Goal: Transaction & Acquisition: Purchase product/service

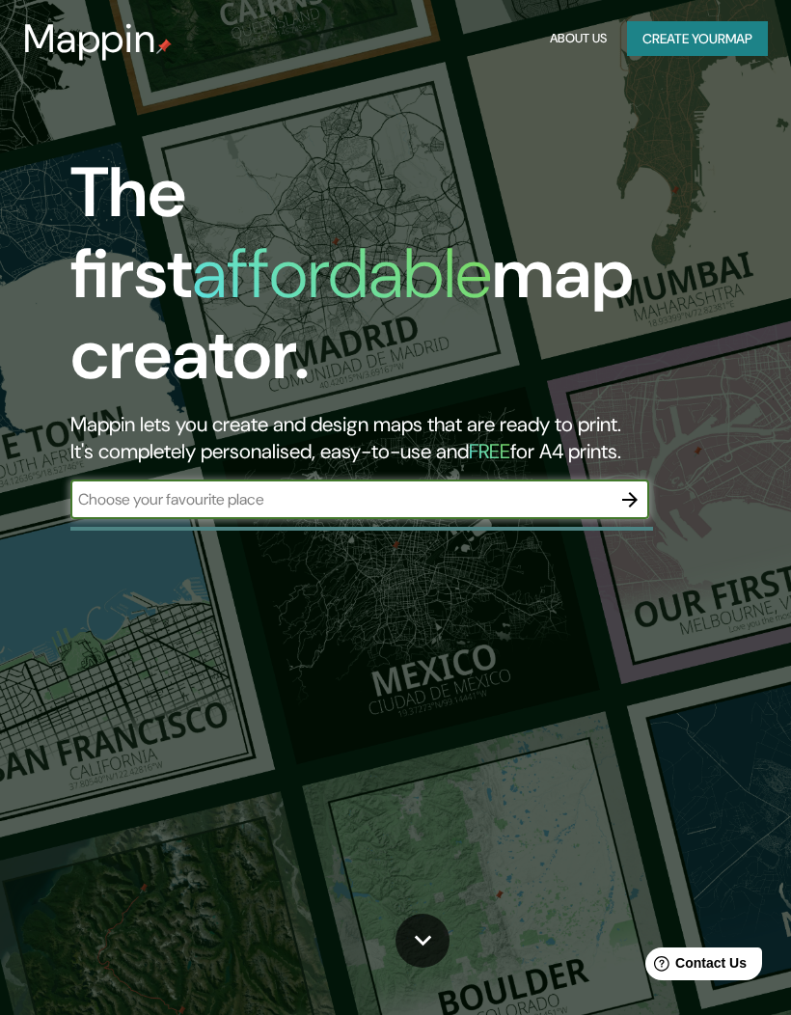
click at [501, 488] on input "text" at bounding box center [340, 499] width 540 height 22
type input "Tecozautla"
click at [629, 488] on icon "button" at bounding box center [629, 499] width 23 height 23
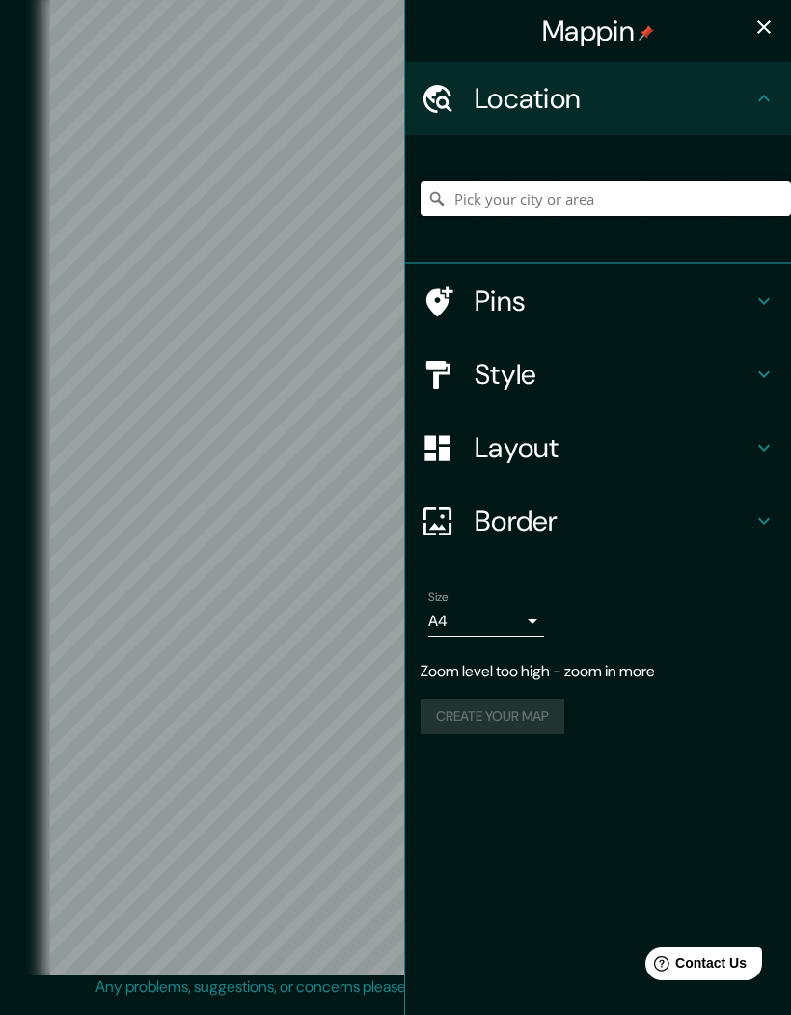
click at [552, 195] on input "Pick your city or area" at bounding box center [606, 198] width 370 height 35
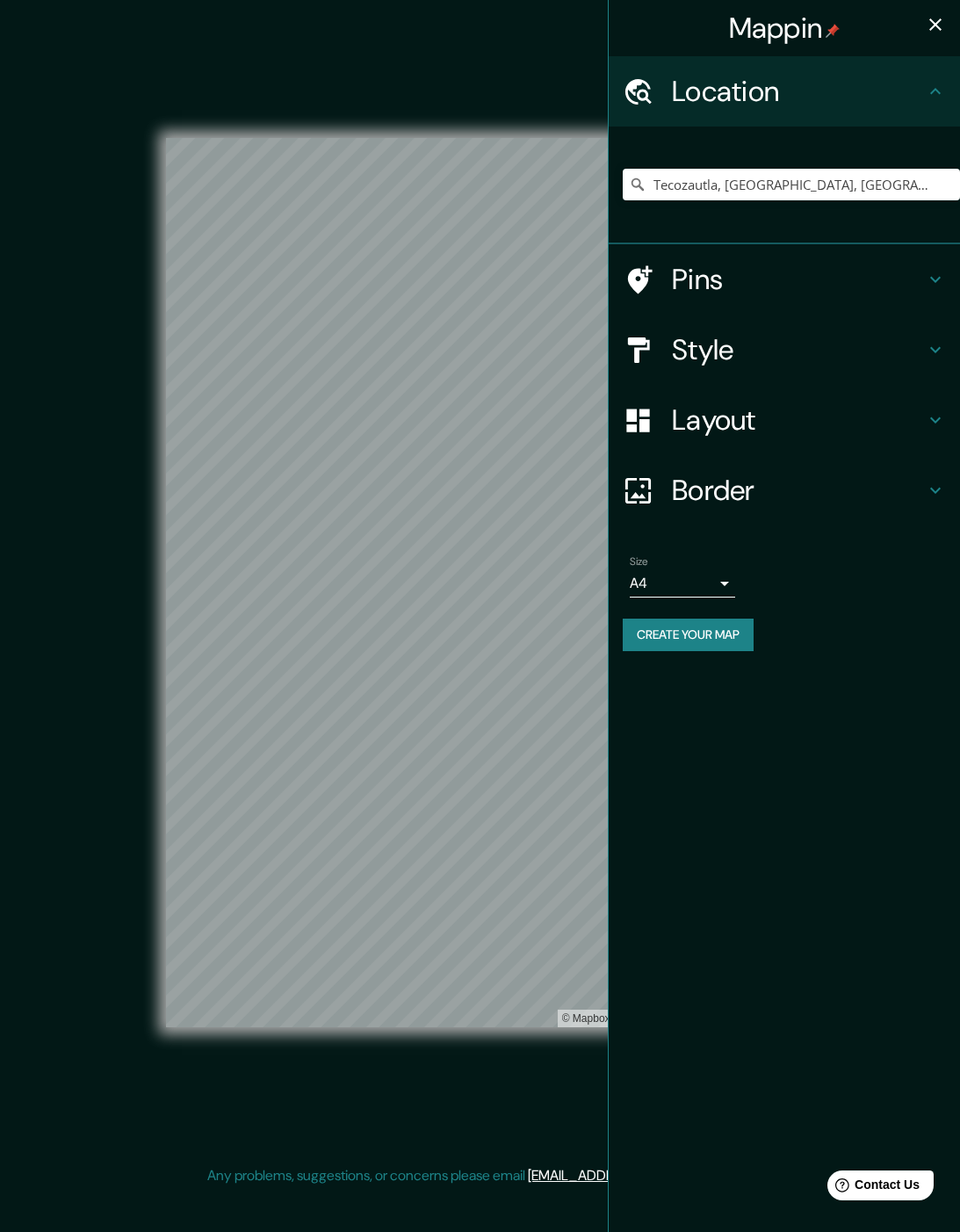
click at [687, 582] on body "Mappin Location [GEOGRAPHIC_DATA], [GEOGRAPHIC_DATA], [GEOGRAPHIC_DATA] Pins St…" at bounding box center [480, 616] width 960 height 1232
click at [535, 828] on div at bounding box center [480, 616] width 960 height 1232
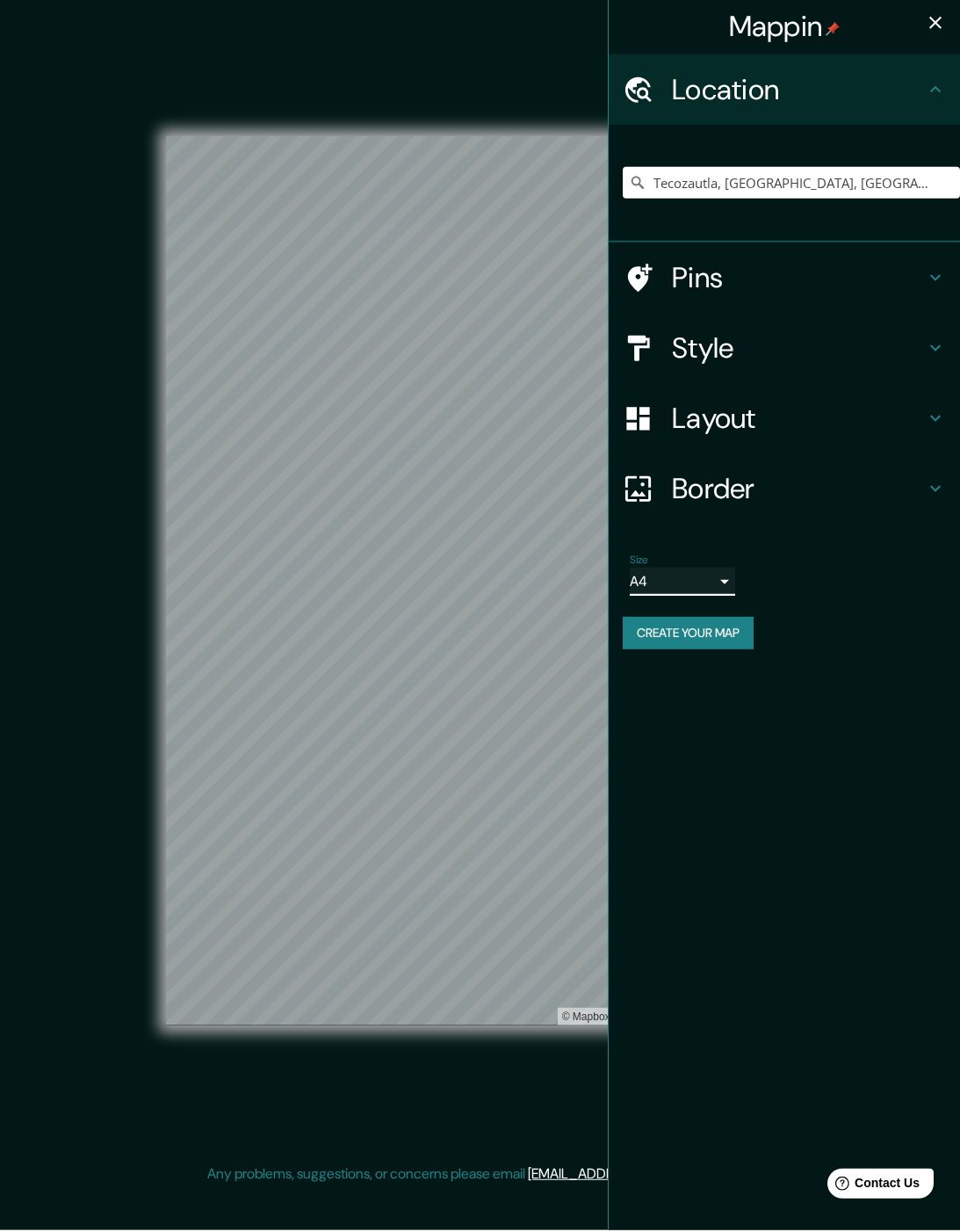
scroll to position [37, 0]
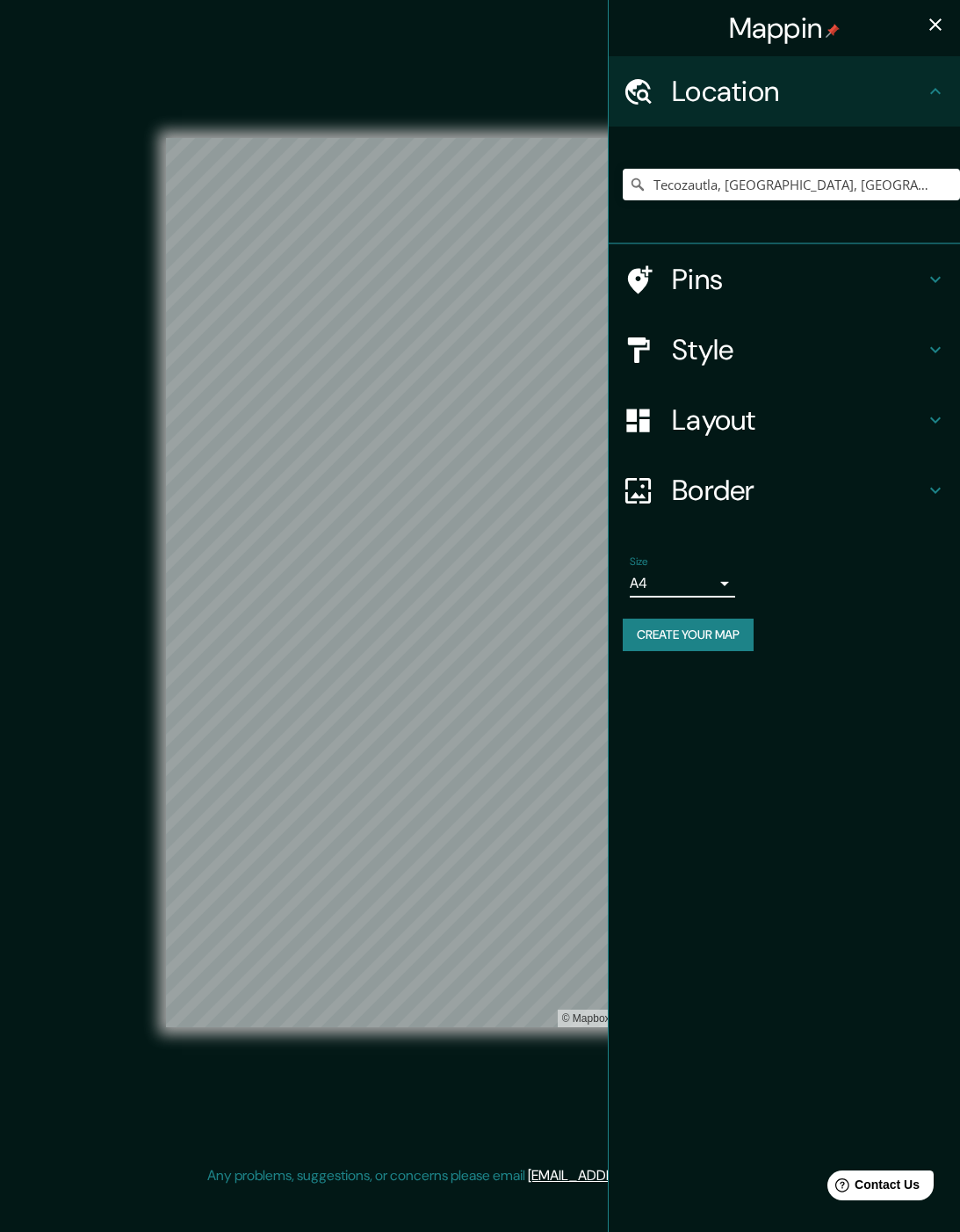
click at [720, 251] on div "Pins" at bounding box center [784, 279] width 352 height 70
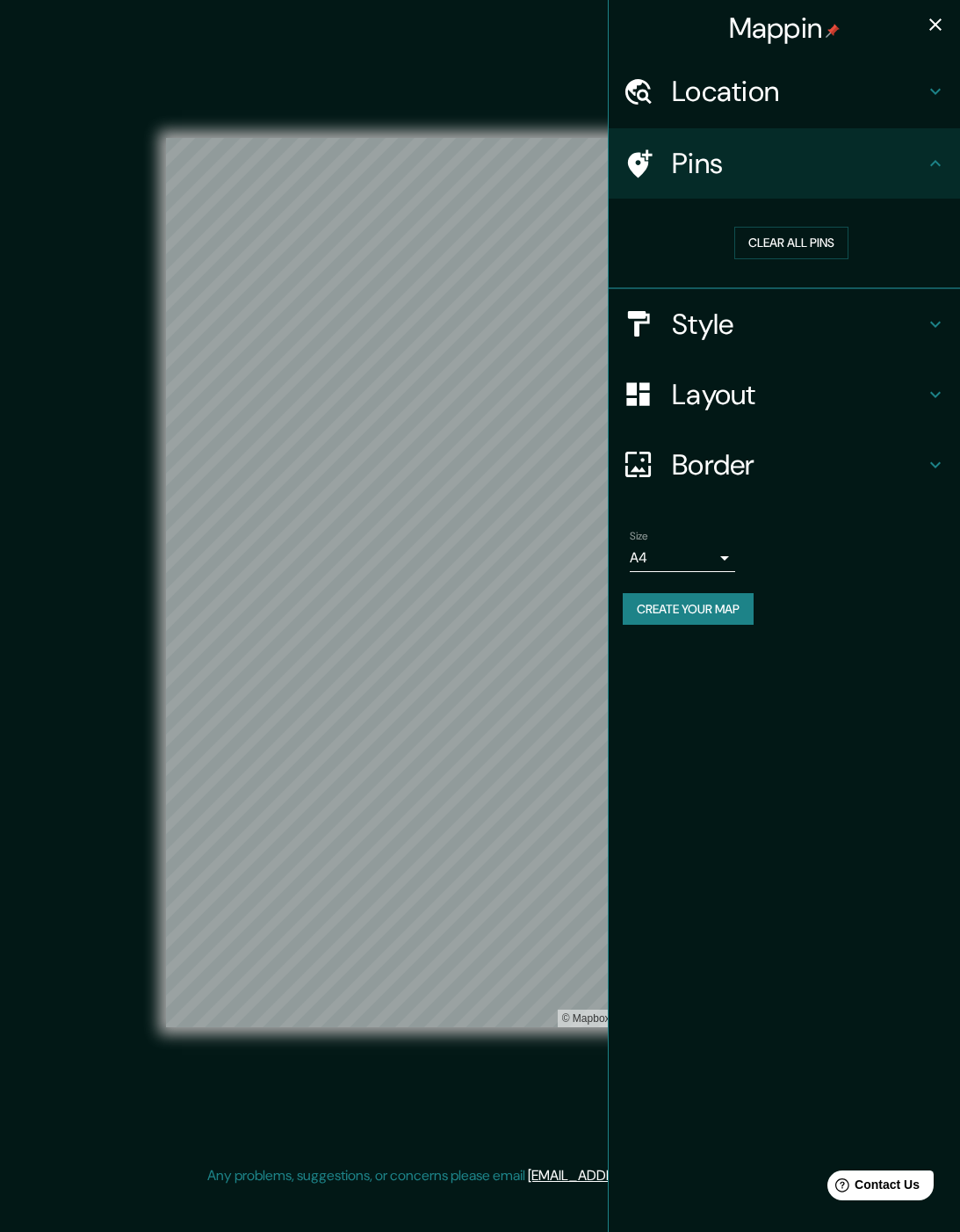
click at [720, 161] on h4 "Pins" at bounding box center [799, 163] width 253 height 36
click at [720, 308] on h4 "Style" at bounding box center [799, 324] width 253 height 36
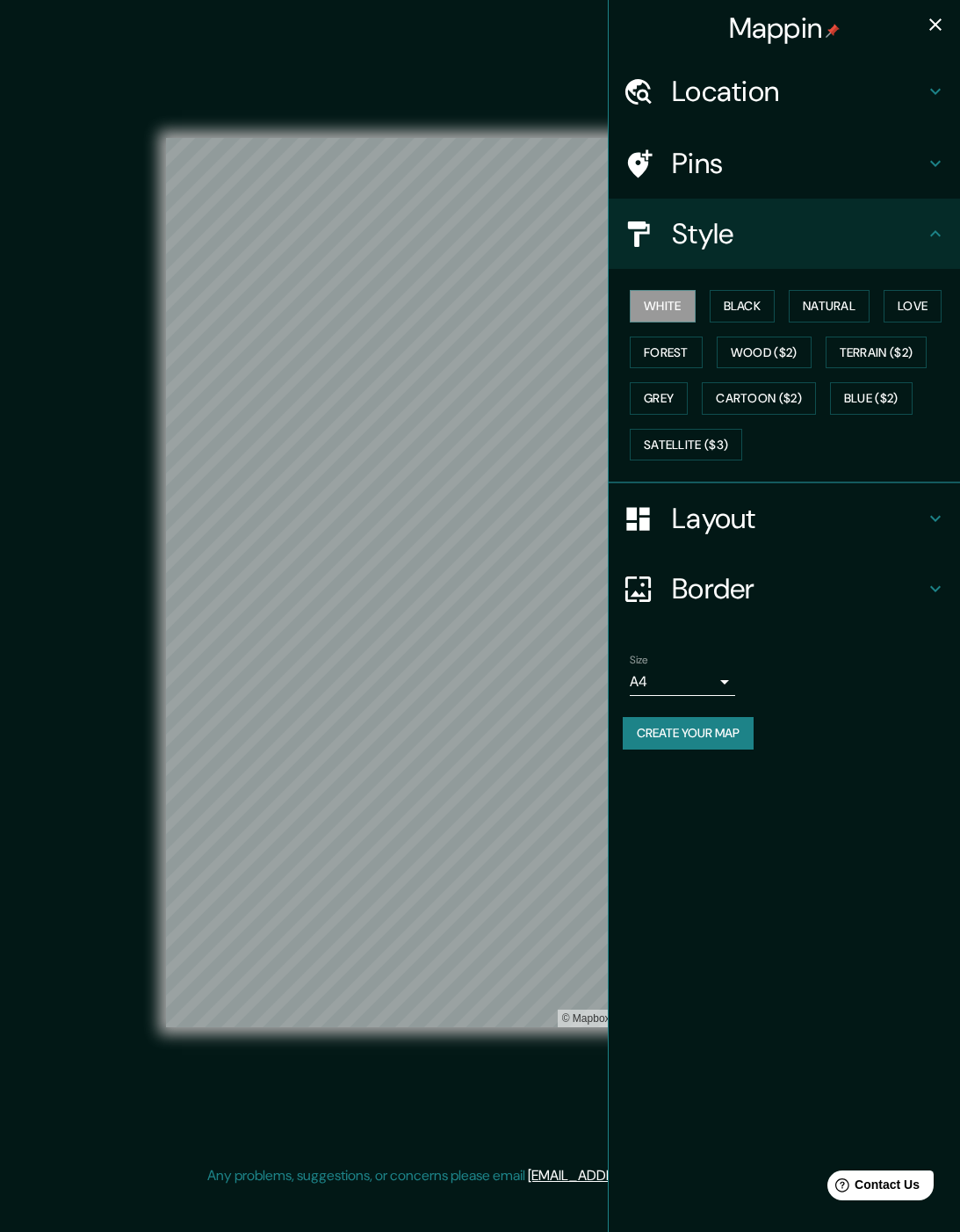
click at [720, 303] on button "Black" at bounding box center [742, 306] width 66 height 33
click at [720, 303] on button "Natural" at bounding box center [829, 306] width 81 height 33
click at [720, 323] on button "Love" at bounding box center [913, 306] width 58 height 33
click at [703, 367] on button "Forest" at bounding box center [667, 353] width 73 height 33
click at [720, 355] on button "Wood ($2)" at bounding box center [764, 353] width 95 height 33
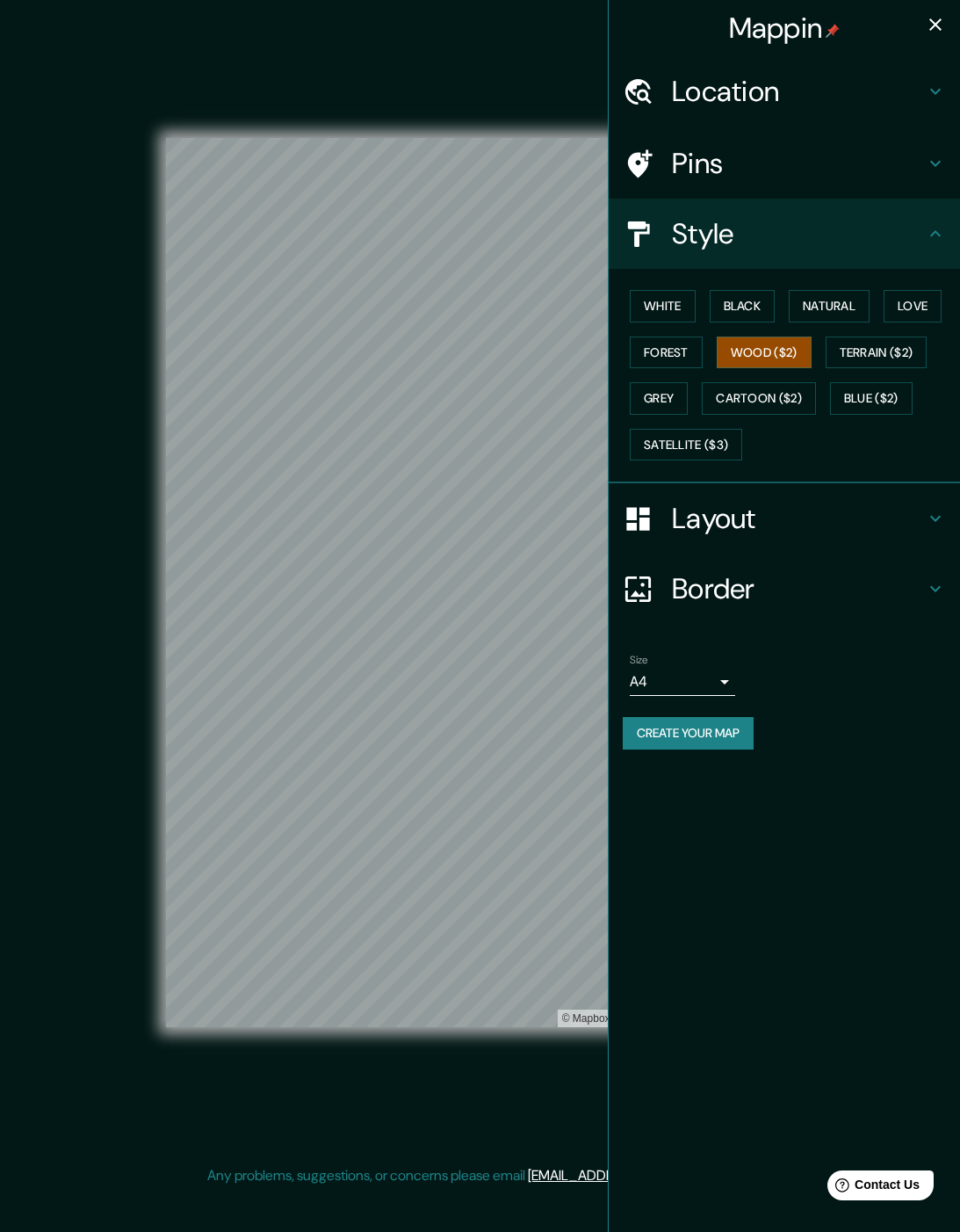
click at [720, 355] on button "Wood ($2)" at bounding box center [764, 353] width 95 height 33
click at [720, 369] on button "Terrain ($2)" at bounding box center [877, 353] width 102 height 33
click at [720, 415] on button "Cartoon ($2)" at bounding box center [759, 399] width 114 height 33
click at [720, 369] on button "Terrain ($2)" at bounding box center [877, 353] width 102 height 33
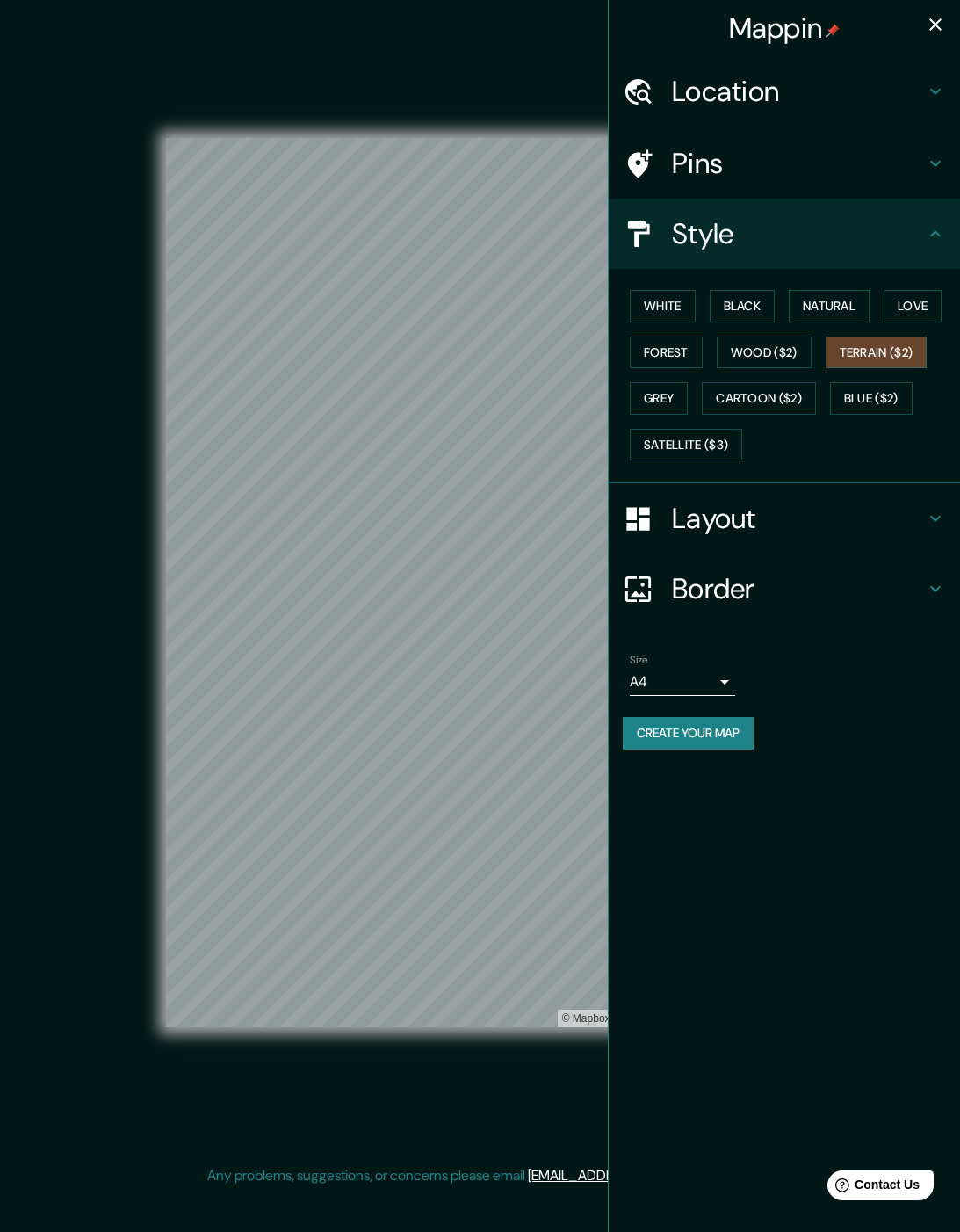
click at [720, 15] on button "button" at bounding box center [935, 25] width 36 height 36
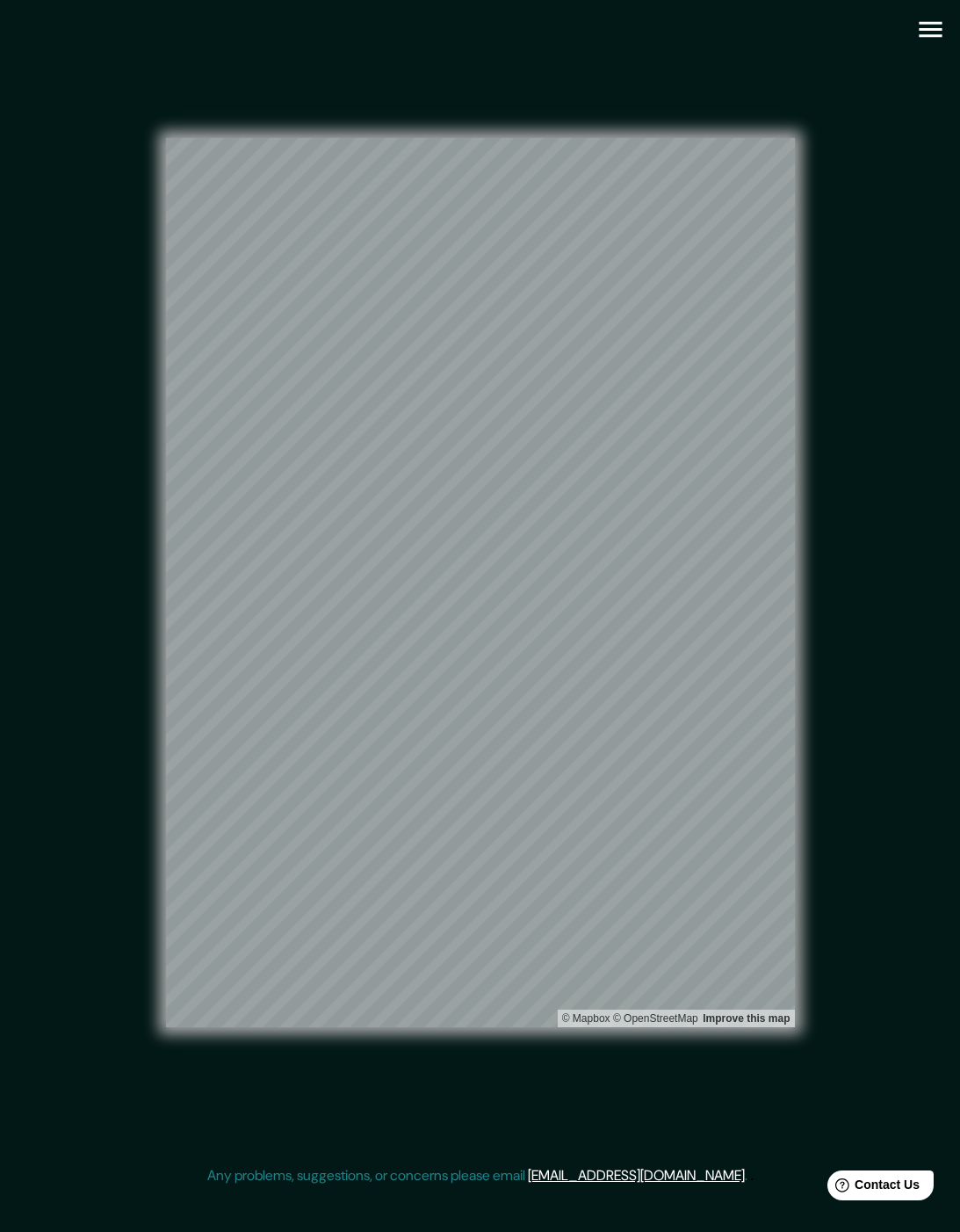
click at [720, 7] on button "button" at bounding box center [930, 29] width 45 height 45
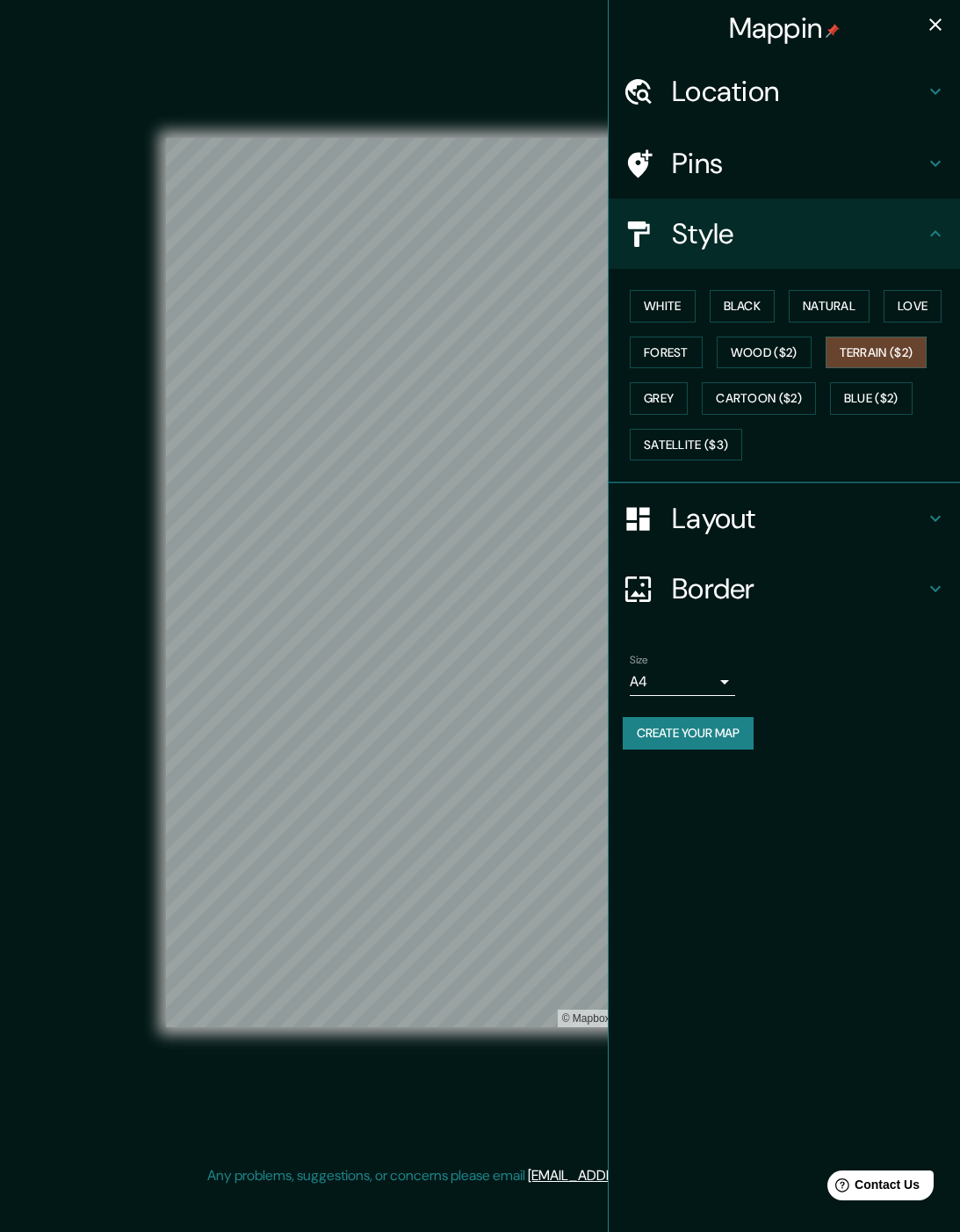
click at [720, 20] on button "button" at bounding box center [935, 25] width 36 height 36
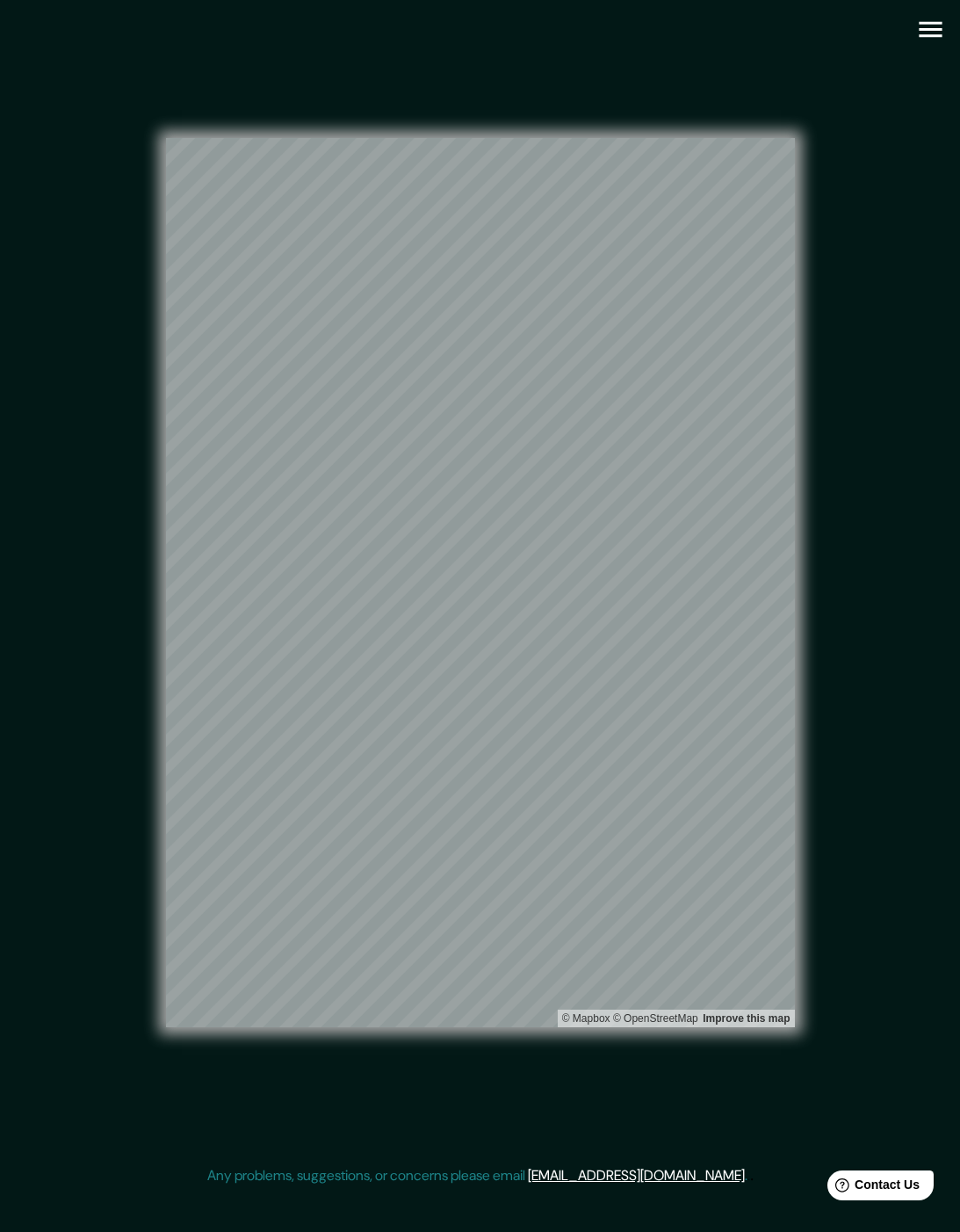
click at [720, 21] on button "button" at bounding box center [930, 29] width 45 height 45
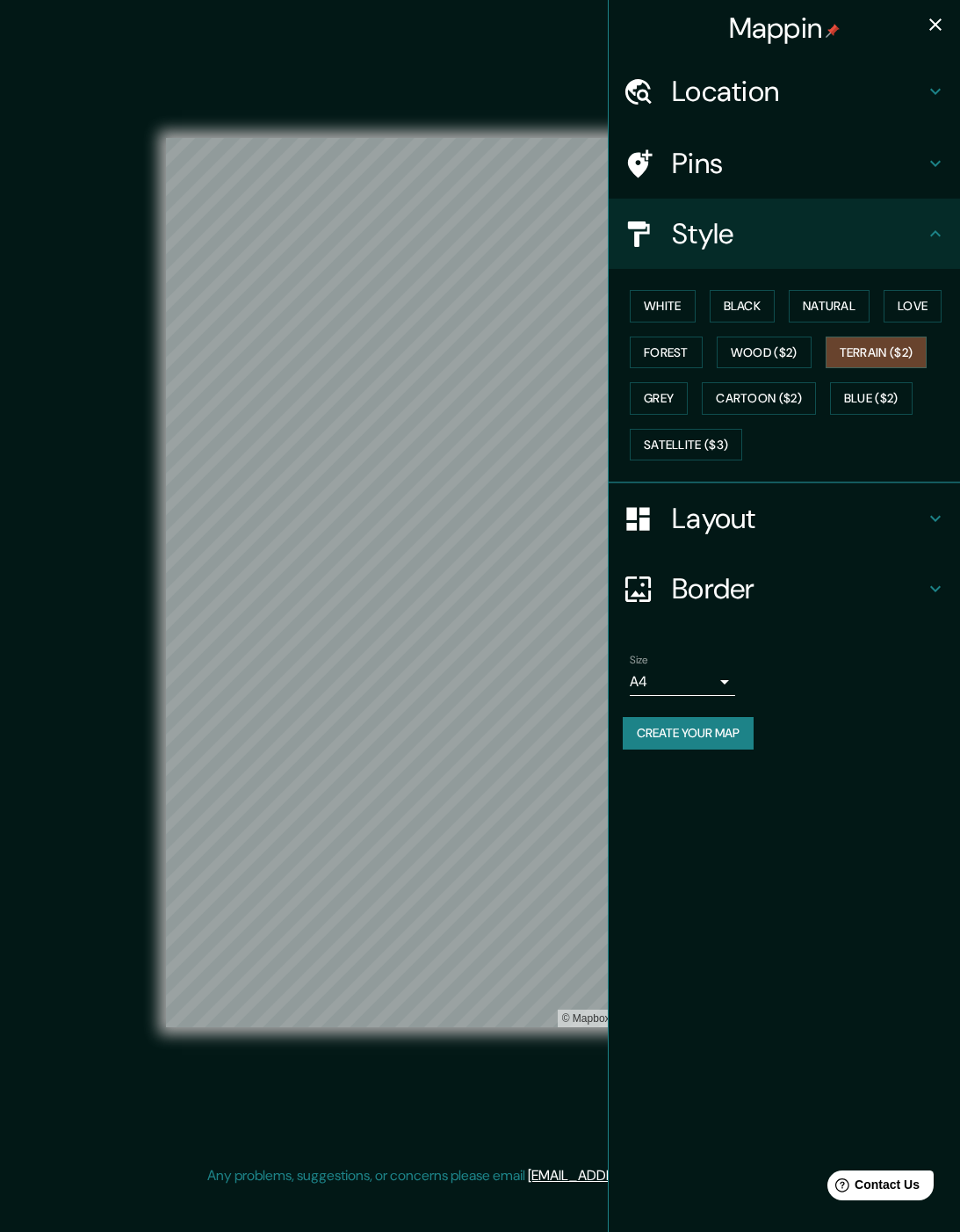
click at [720, 97] on icon at bounding box center [935, 91] width 21 height 21
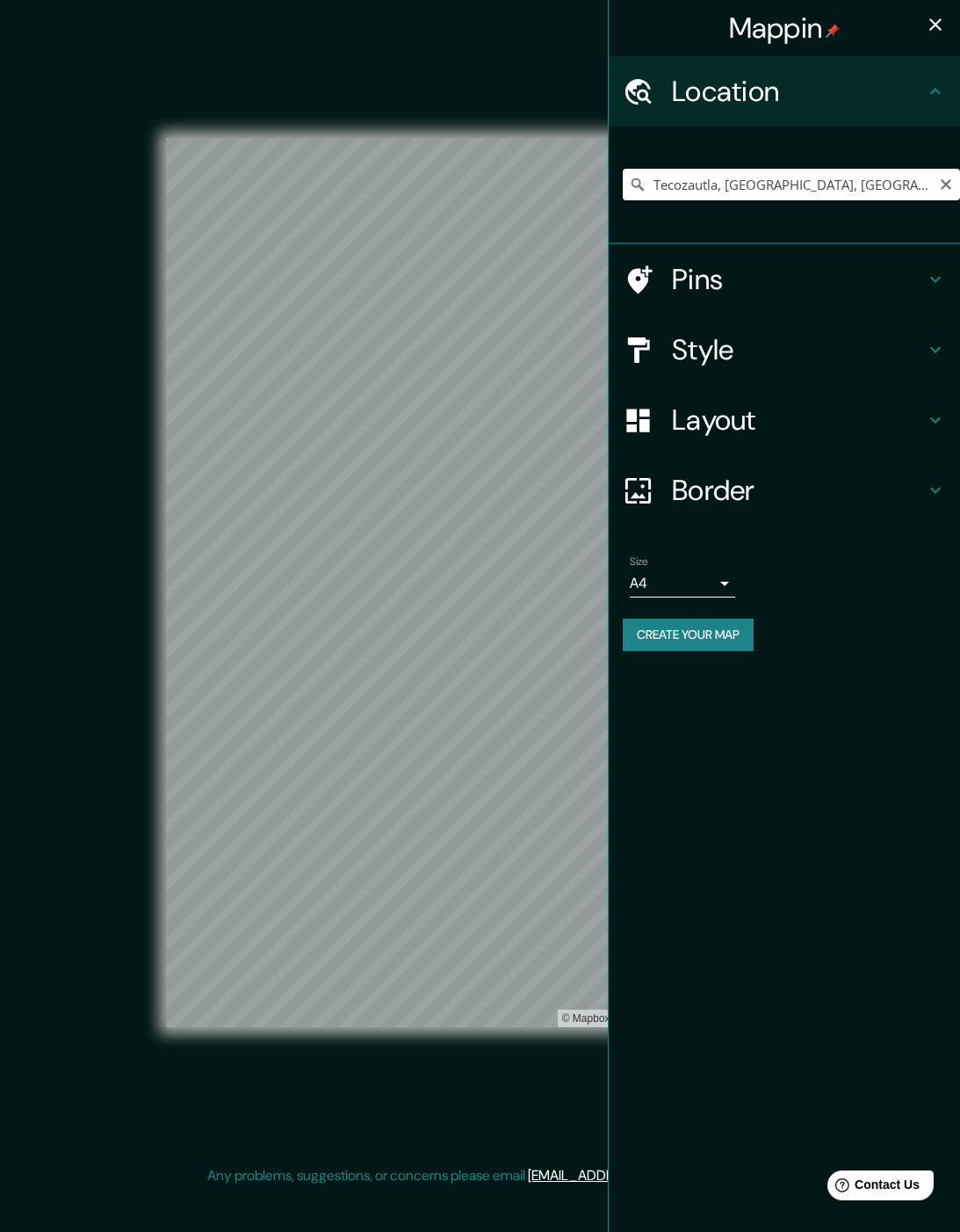
click at [720, 185] on input "Tecozautla, [GEOGRAPHIC_DATA], [GEOGRAPHIC_DATA]" at bounding box center [791, 184] width 337 height 32
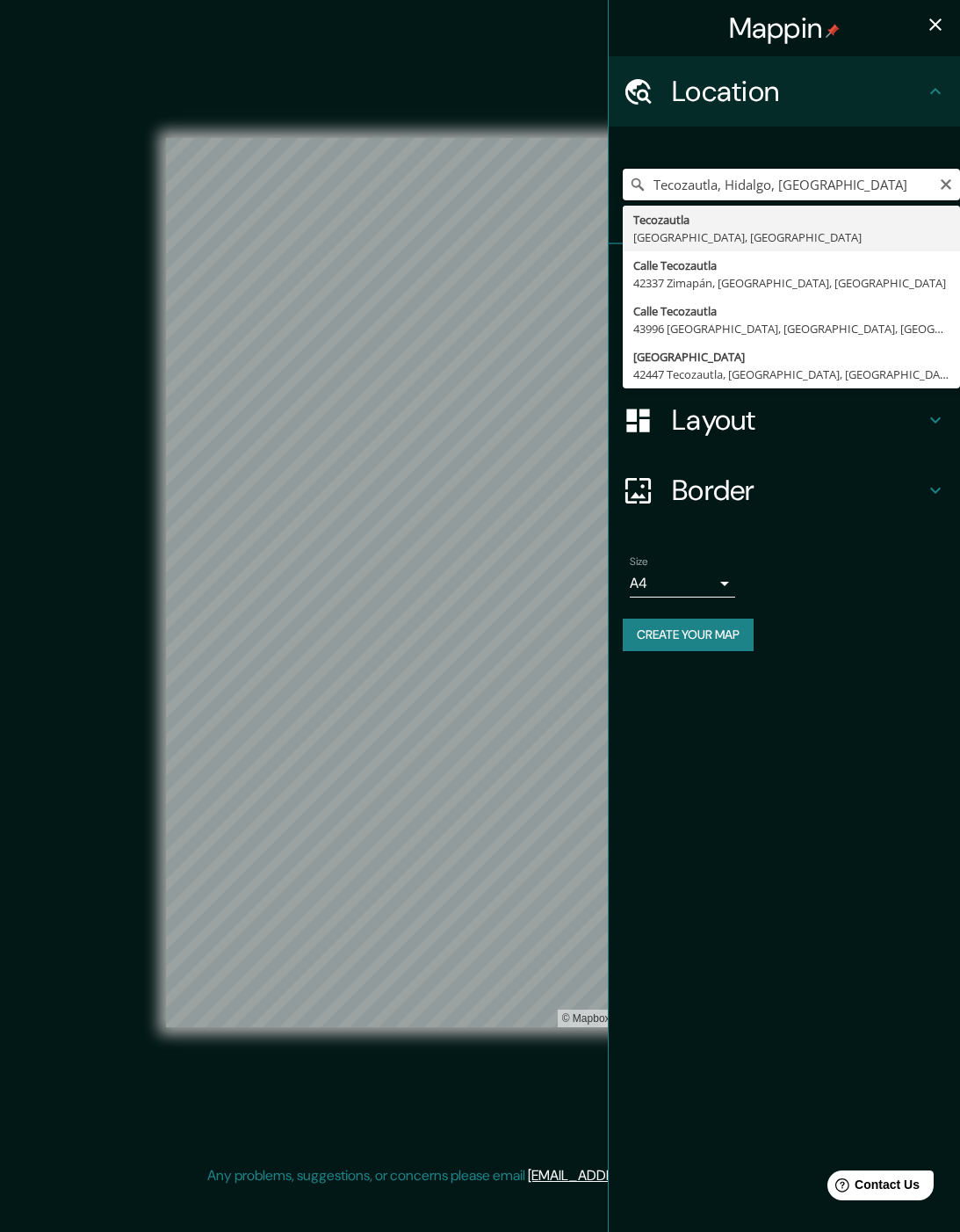
type input "Tecozautla, [GEOGRAPHIC_DATA], [GEOGRAPHIC_DATA]"
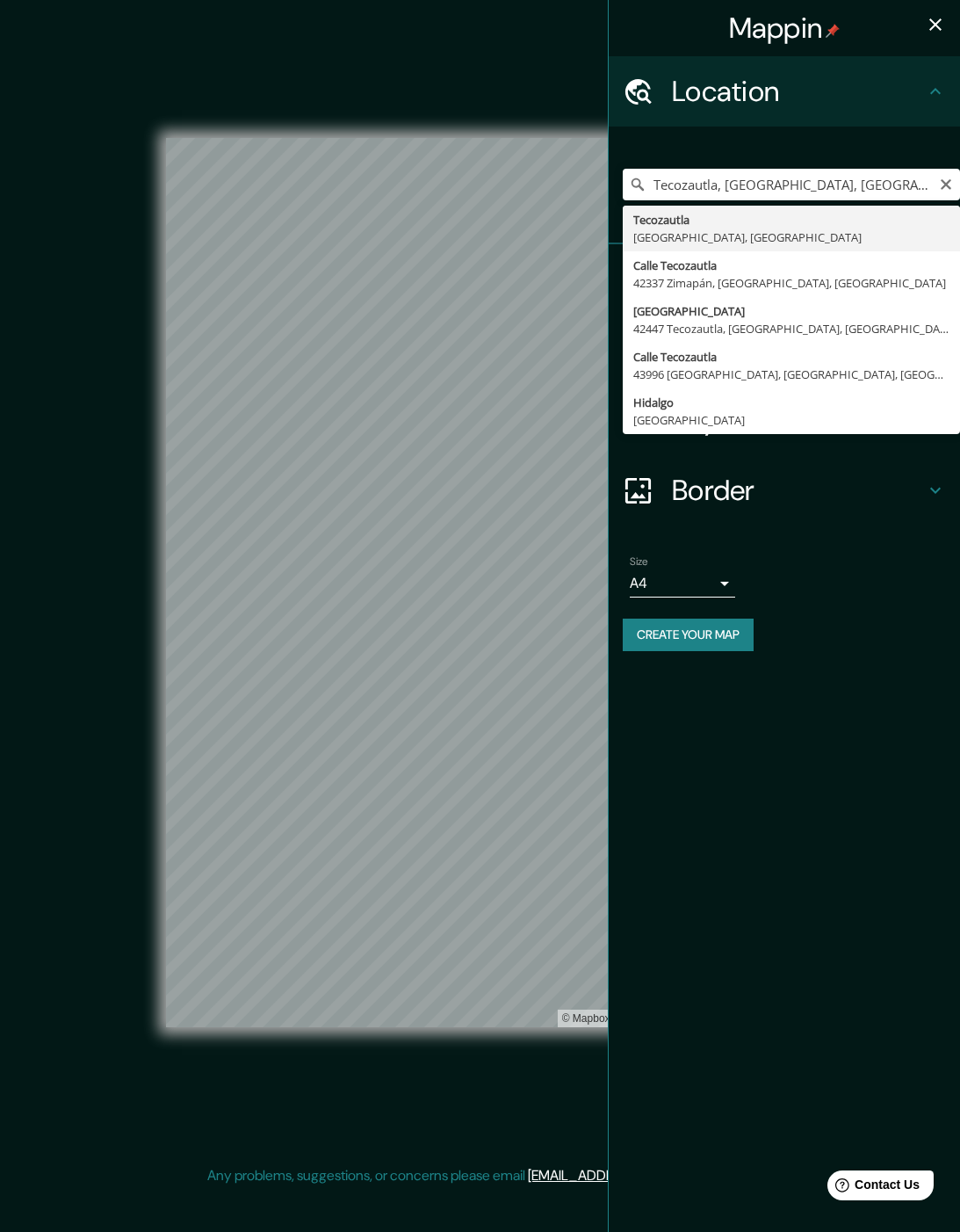
scroll to position [26, 0]
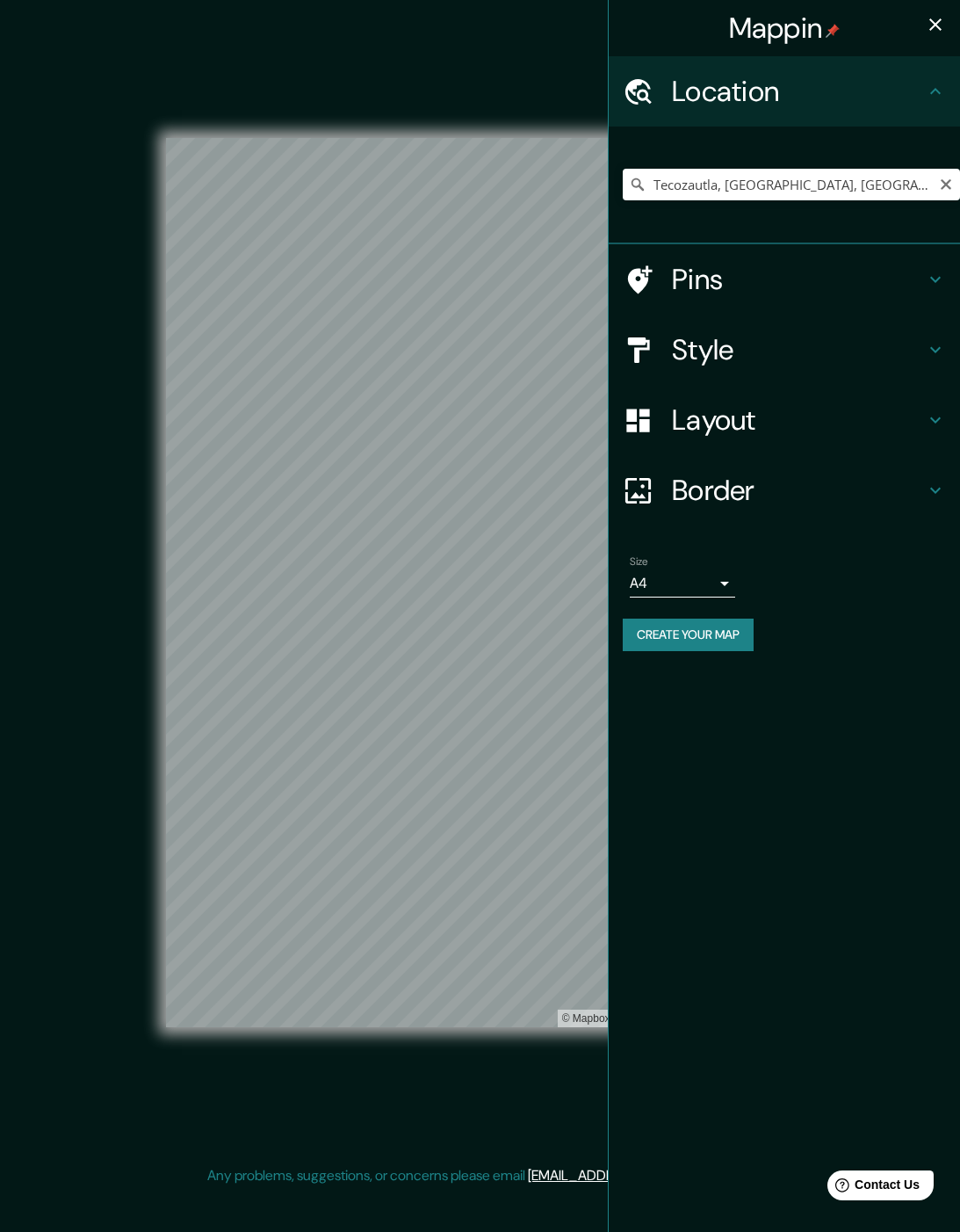
click at [720, 490] on h4 "Border" at bounding box center [799, 490] width 253 height 36
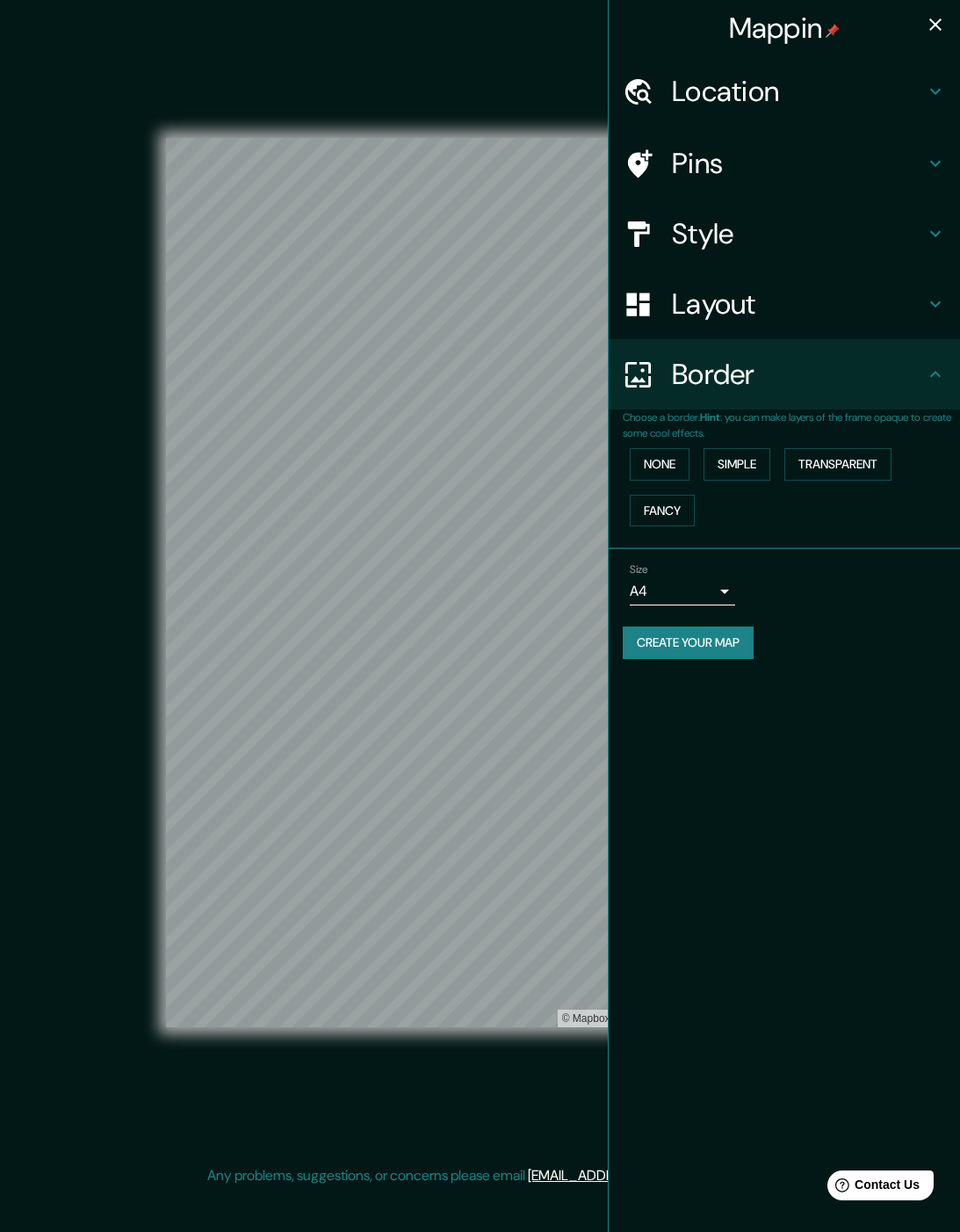
click at [689, 472] on button "None" at bounding box center [660, 465] width 60 height 33
click at [720, 471] on button "Simple" at bounding box center [737, 465] width 66 height 33
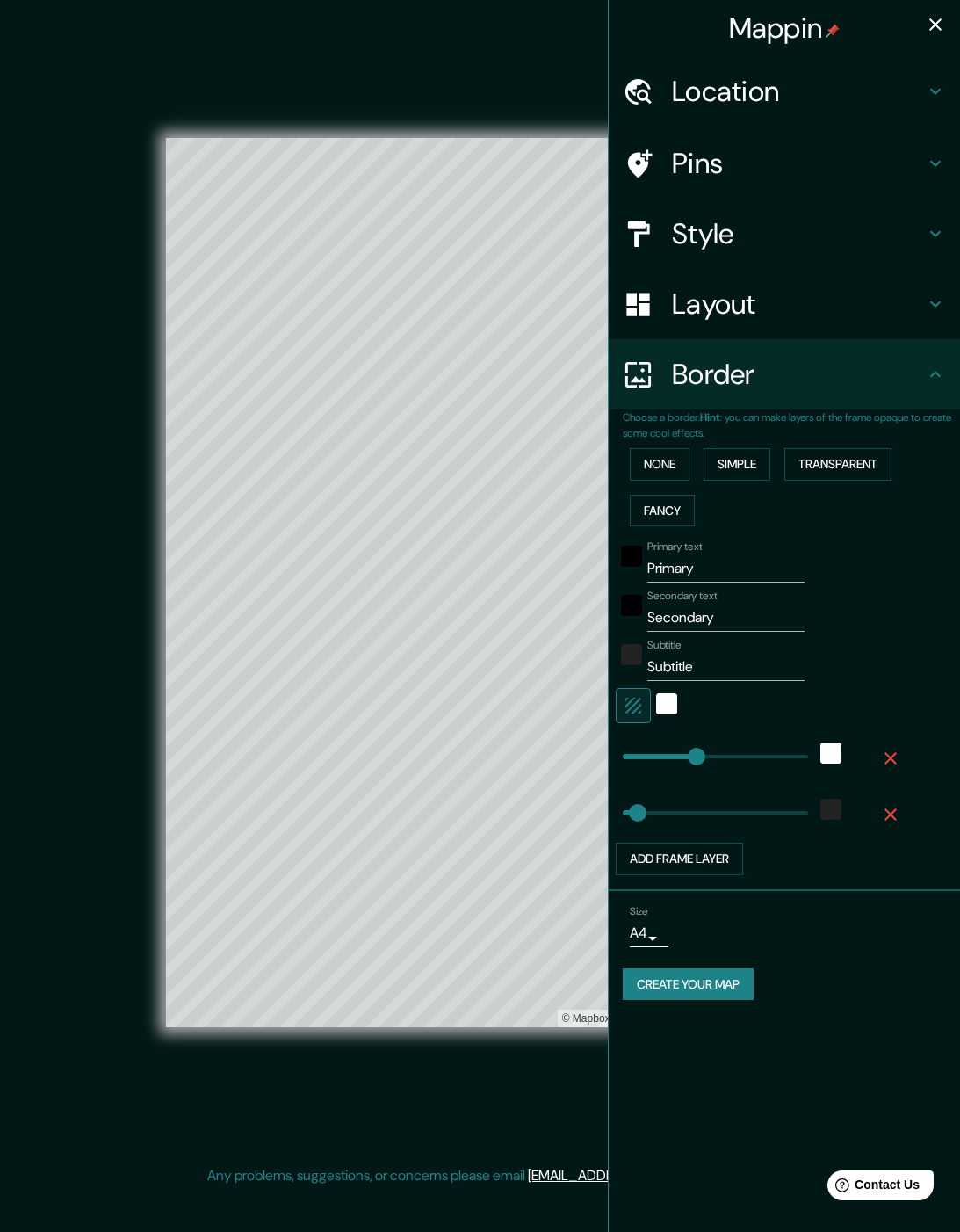
click at [684, 466] on button "None" at bounding box center [660, 465] width 60 height 33
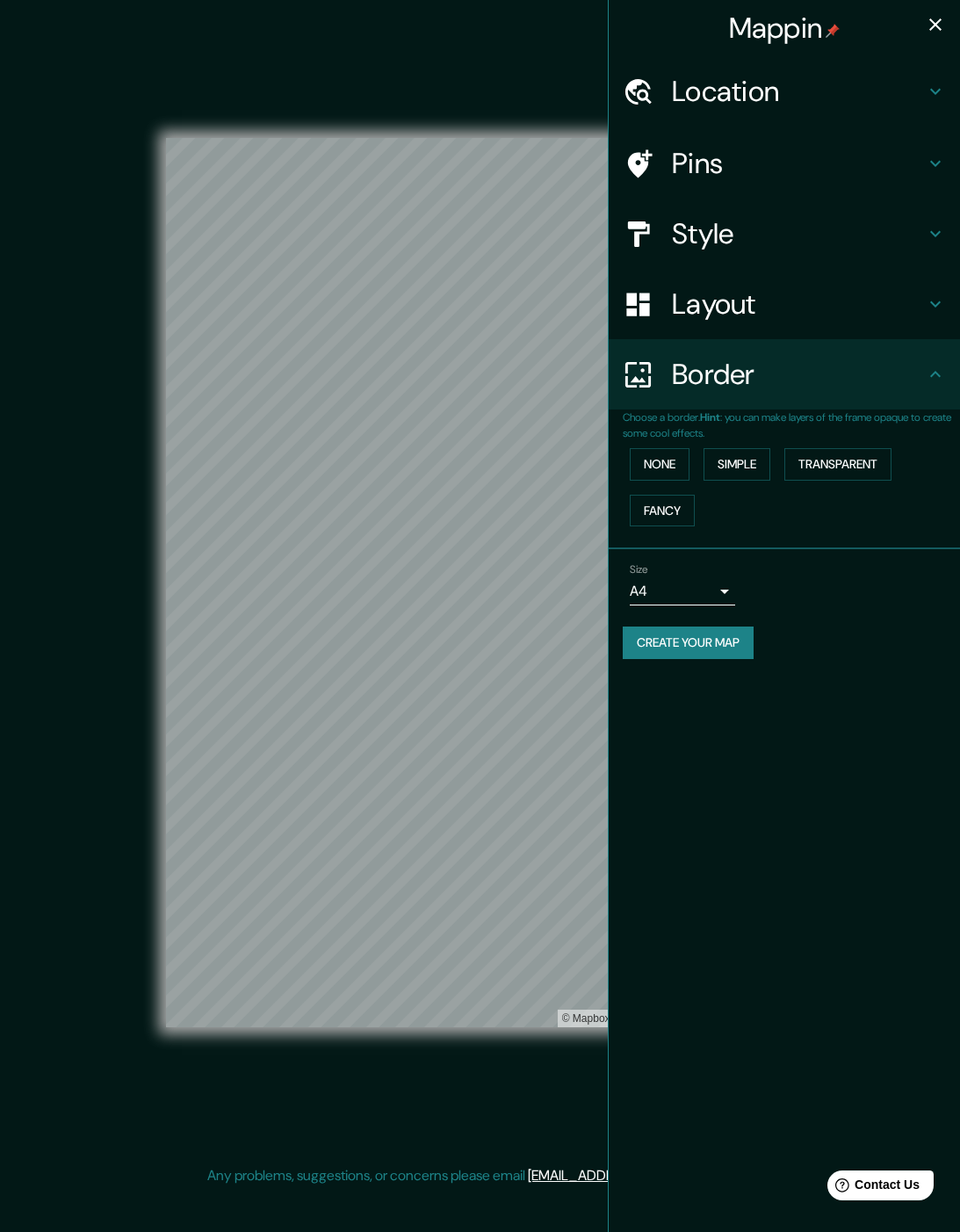
click at [720, 386] on h4 "Border" at bounding box center [799, 375] width 253 height 36
click at [720, 234] on h4 "Style" at bounding box center [799, 233] width 253 height 36
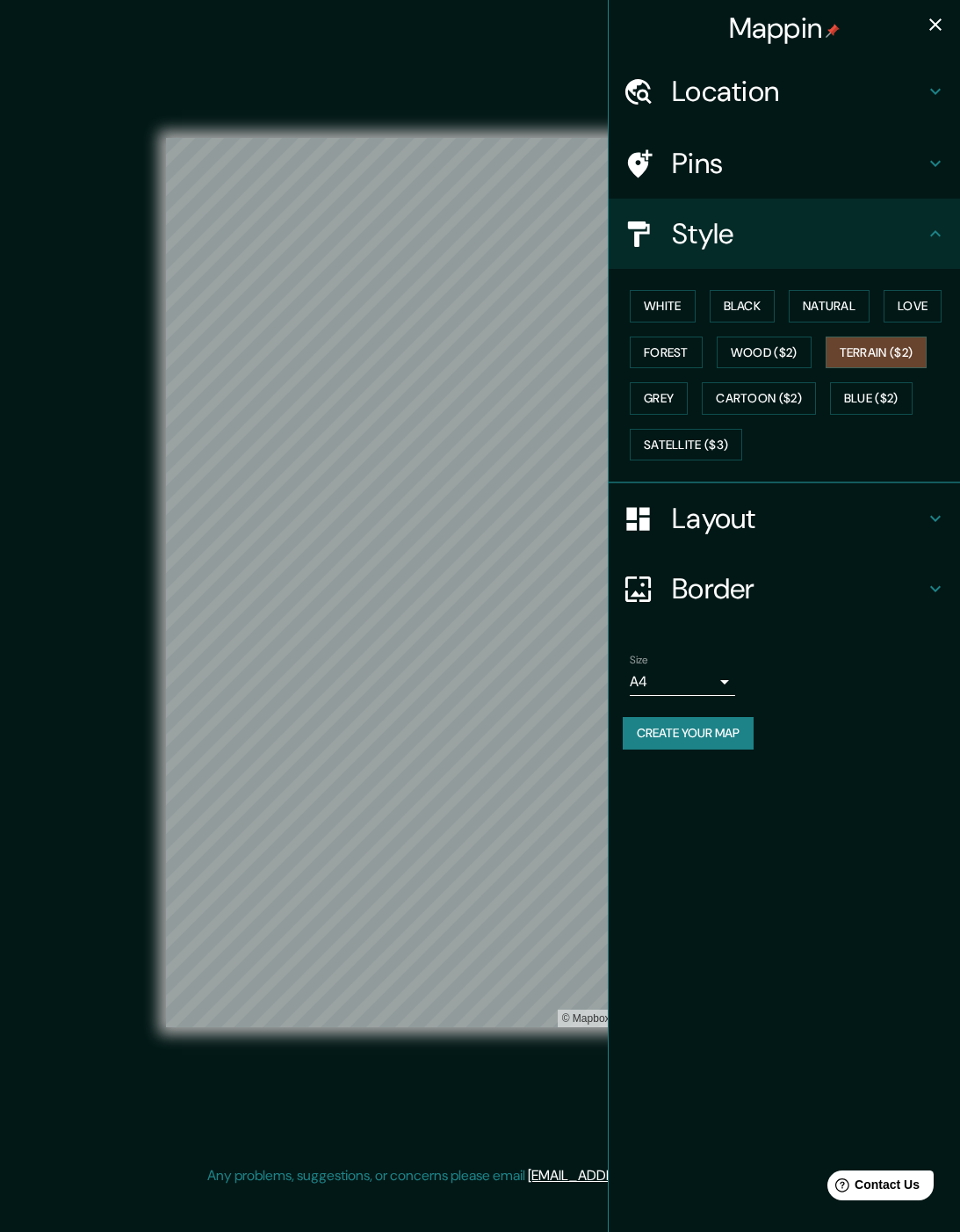
click at [720, 229] on h4 "Style" at bounding box center [799, 233] width 253 height 36
click at [720, 29] on button "button" at bounding box center [935, 25] width 36 height 36
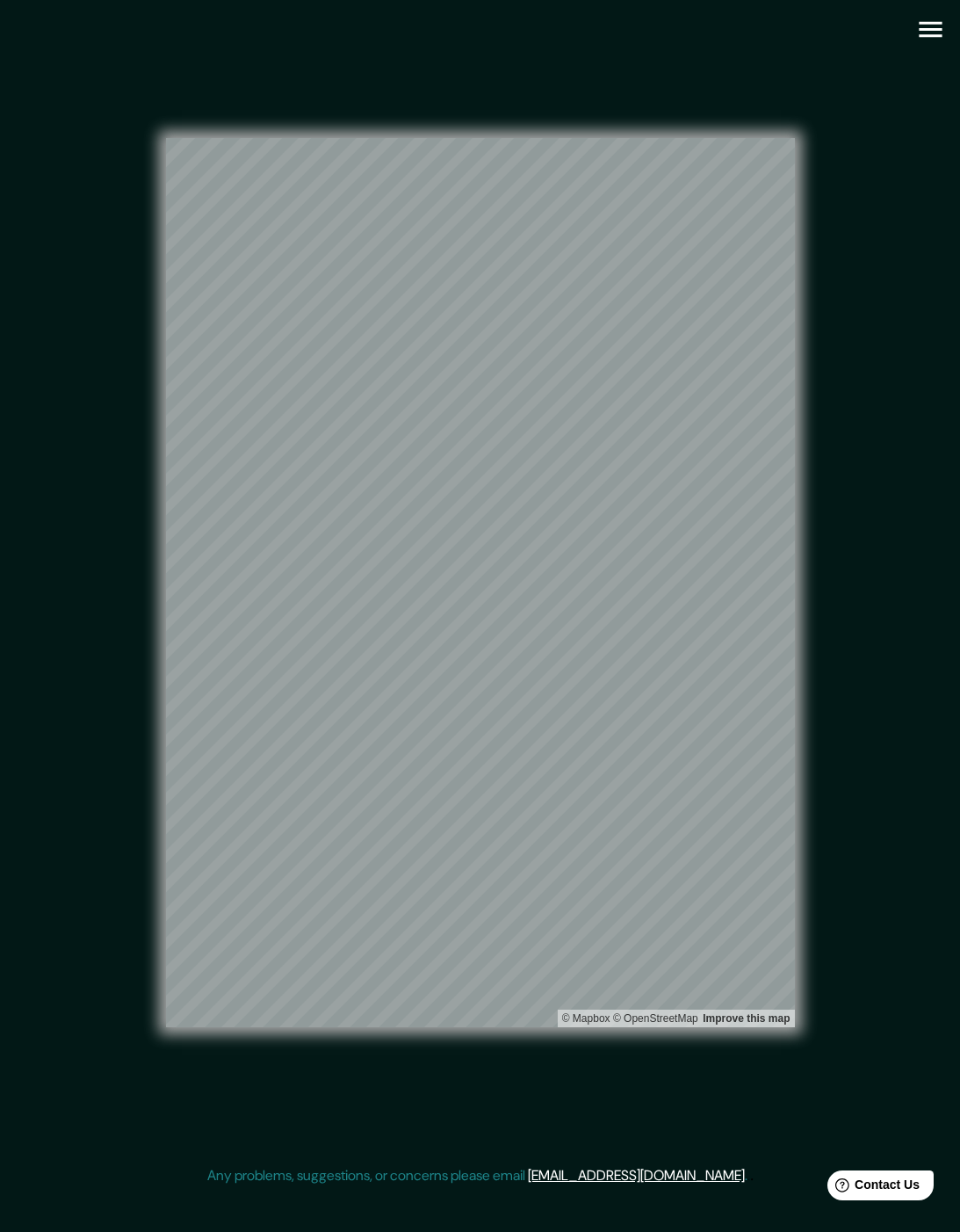
click at [720, 14] on icon "button" at bounding box center [931, 29] width 31 height 31
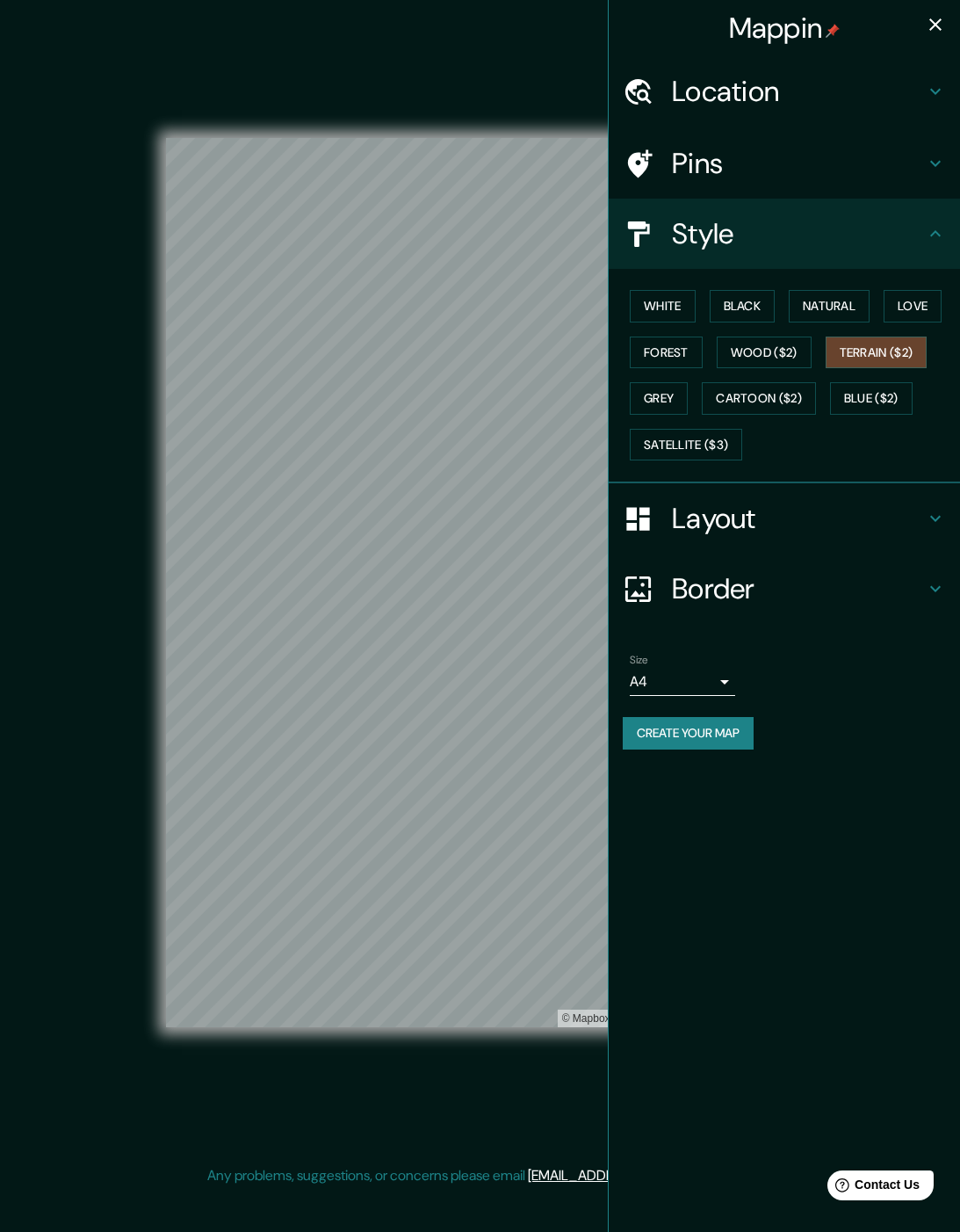
click at [694, 310] on button "White" at bounding box center [663, 306] width 66 height 33
click at [720, 312] on button "Black" at bounding box center [742, 306] width 66 height 33
click at [720, 316] on button "Natural" at bounding box center [829, 306] width 81 height 33
click at [720, 323] on button "Love" at bounding box center [913, 306] width 58 height 33
click at [720, 303] on button "Natural" at bounding box center [829, 306] width 81 height 33
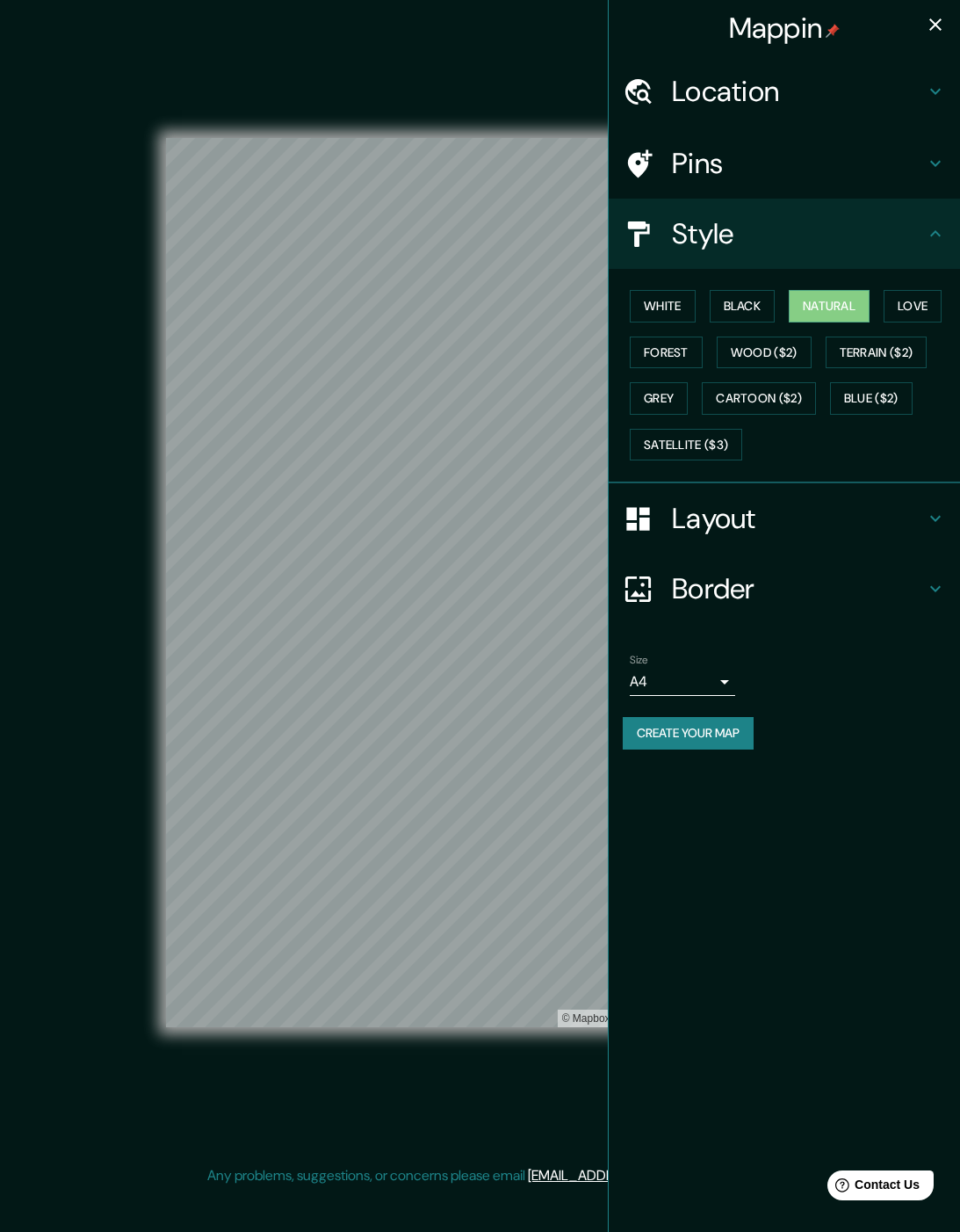
click at [703, 356] on button "Forest" at bounding box center [667, 353] width 73 height 33
click at [688, 392] on button "Grey" at bounding box center [659, 399] width 58 height 33
click at [720, 415] on button "Cartoon ($2)" at bounding box center [759, 399] width 114 height 33
click at [720, 415] on button "Blue ($2)" at bounding box center [871, 399] width 83 height 33
click at [720, 461] on button "Satellite ($3)" at bounding box center [686, 446] width 112 height 33
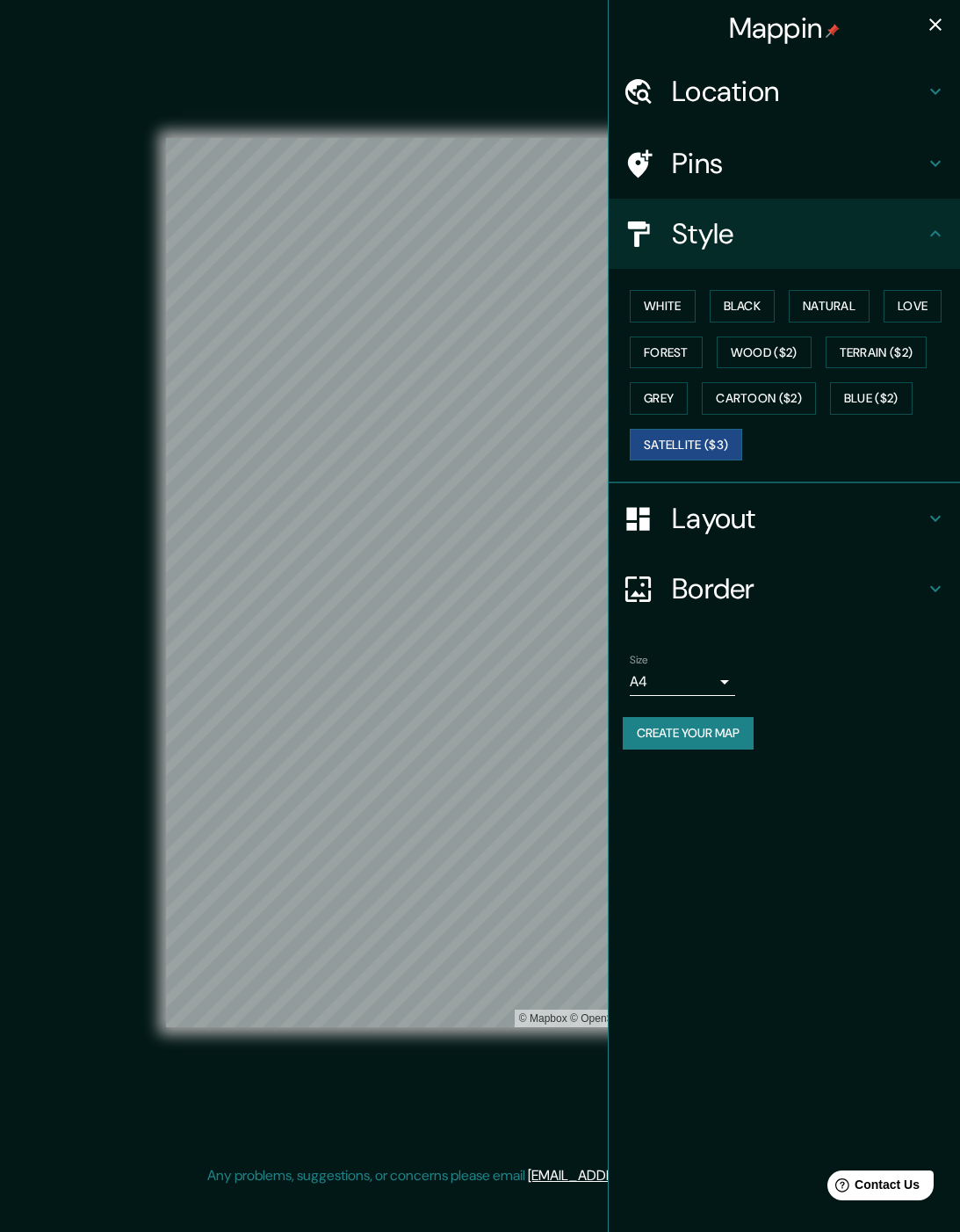
click at [720, 369] on button "Wood ($2)" at bounding box center [764, 353] width 95 height 33
click at [720, 323] on button "Love" at bounding box center [913, 306] width 58 height 33
click at [668, 322] on button "White" at bounding box center [663, 306] width 66 height 33
click at [715, 461] on button "Satellite ($3)" at bounding box center [686, 446] width 112 height 33
click at [720, 467] on div "White Black Natural Love Forest Wood ($2) Terrain ($2) Grey Cartoon ($2) Blue (…" at bounding box center [791, 375] width 337 height 185
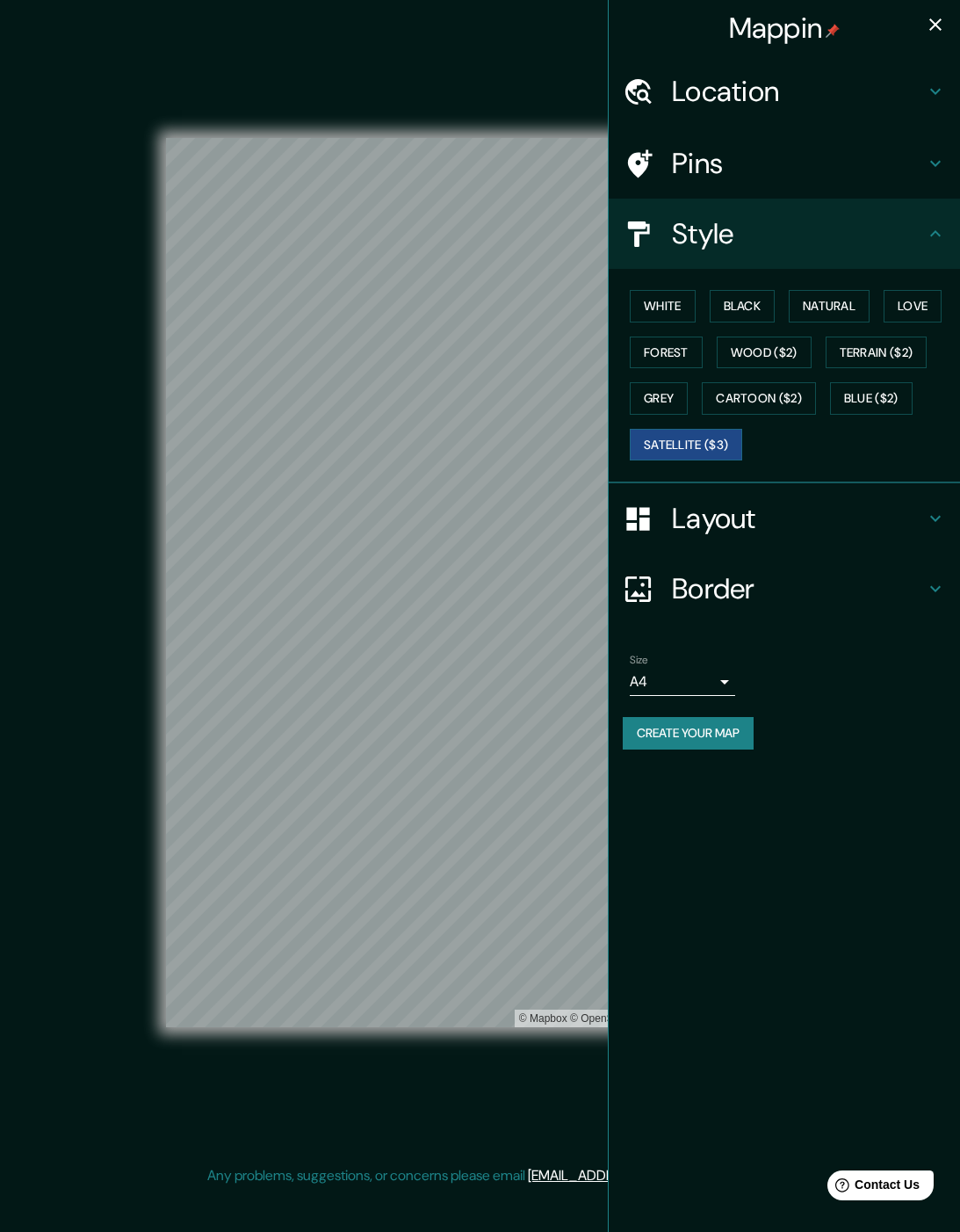
click at [720, 25] on icon "button" at bounding box center [935, 24] width 21 height 21
